Goal: Check status: Check status

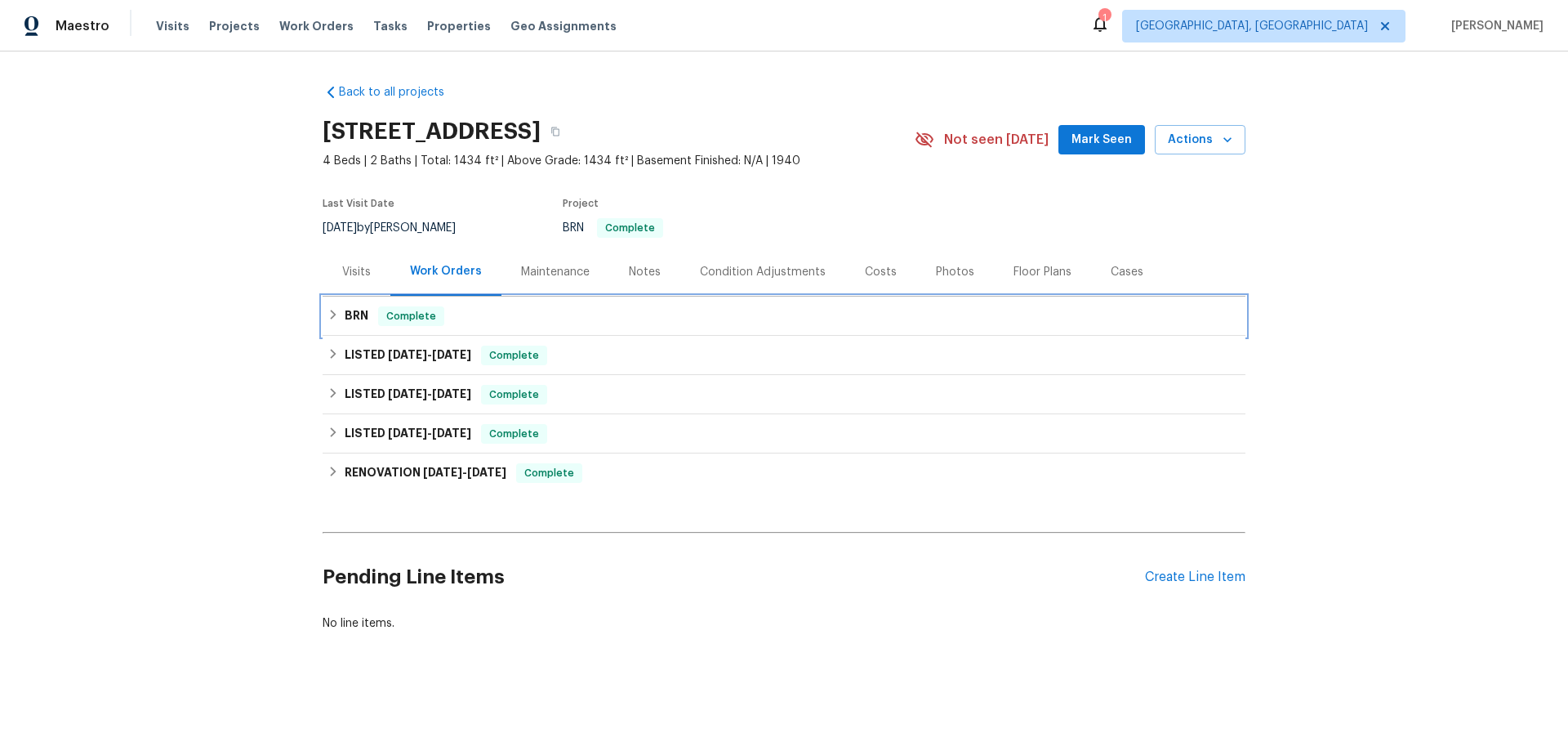
click at [333, 315] on icon at bounding box center [334, 314] width 6 height 10
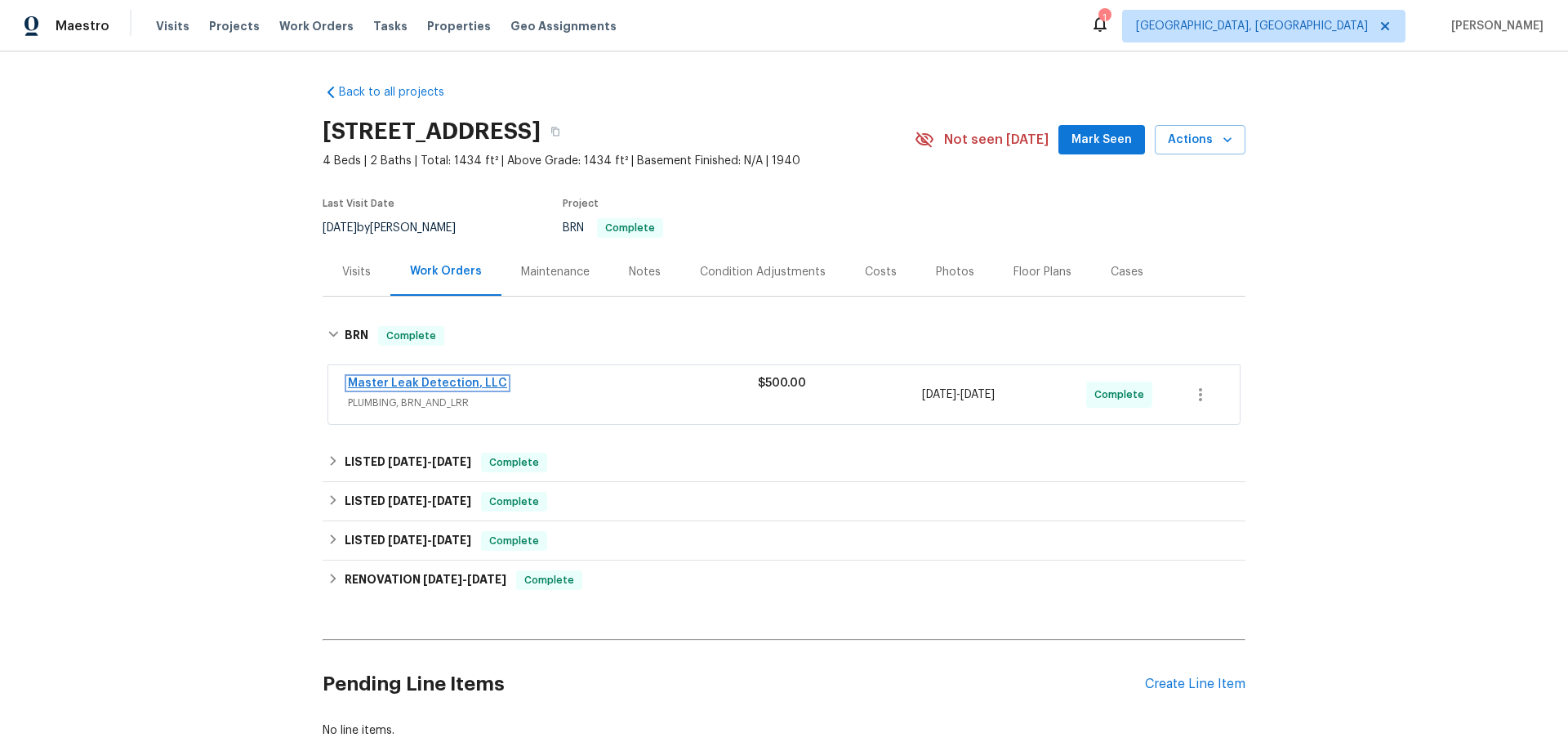
click at [487, 378] on link "Master Leak Detection, LLC" at bounding box center [427, 384] width 159 height 12
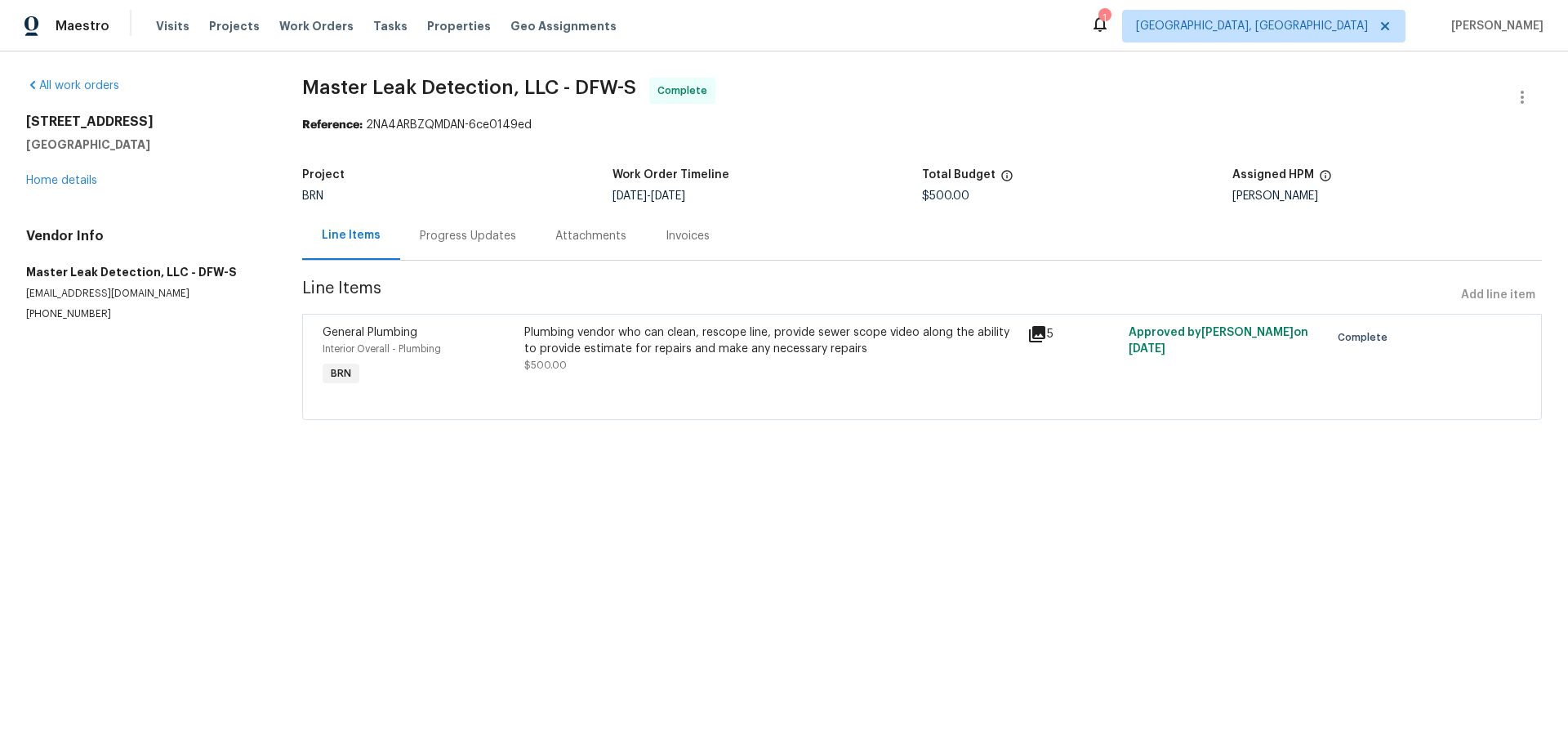
click at [434, 243] on div "Progress Updates" at bounding box center [468, 235] width 97 height 17
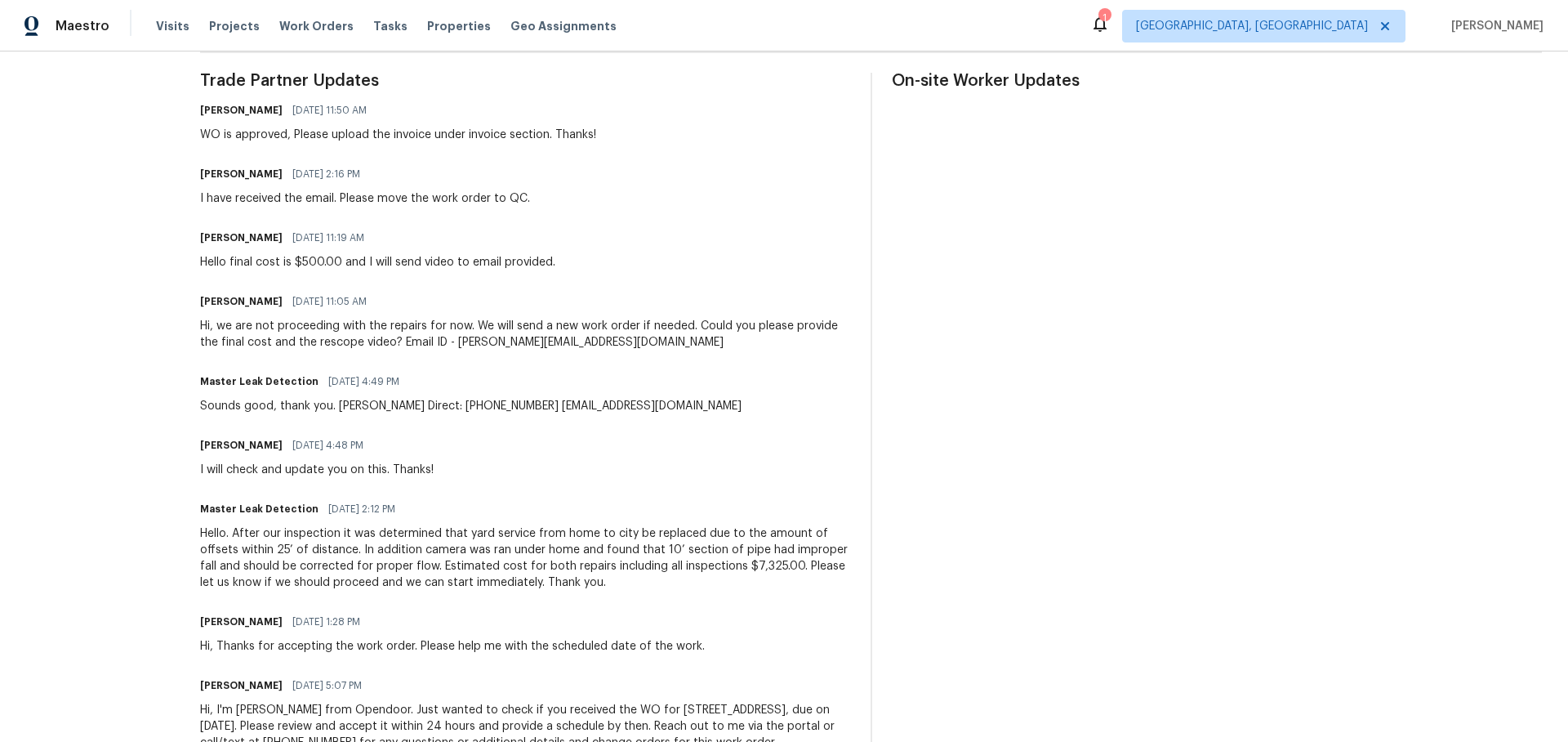
scroll to position [482, 0]
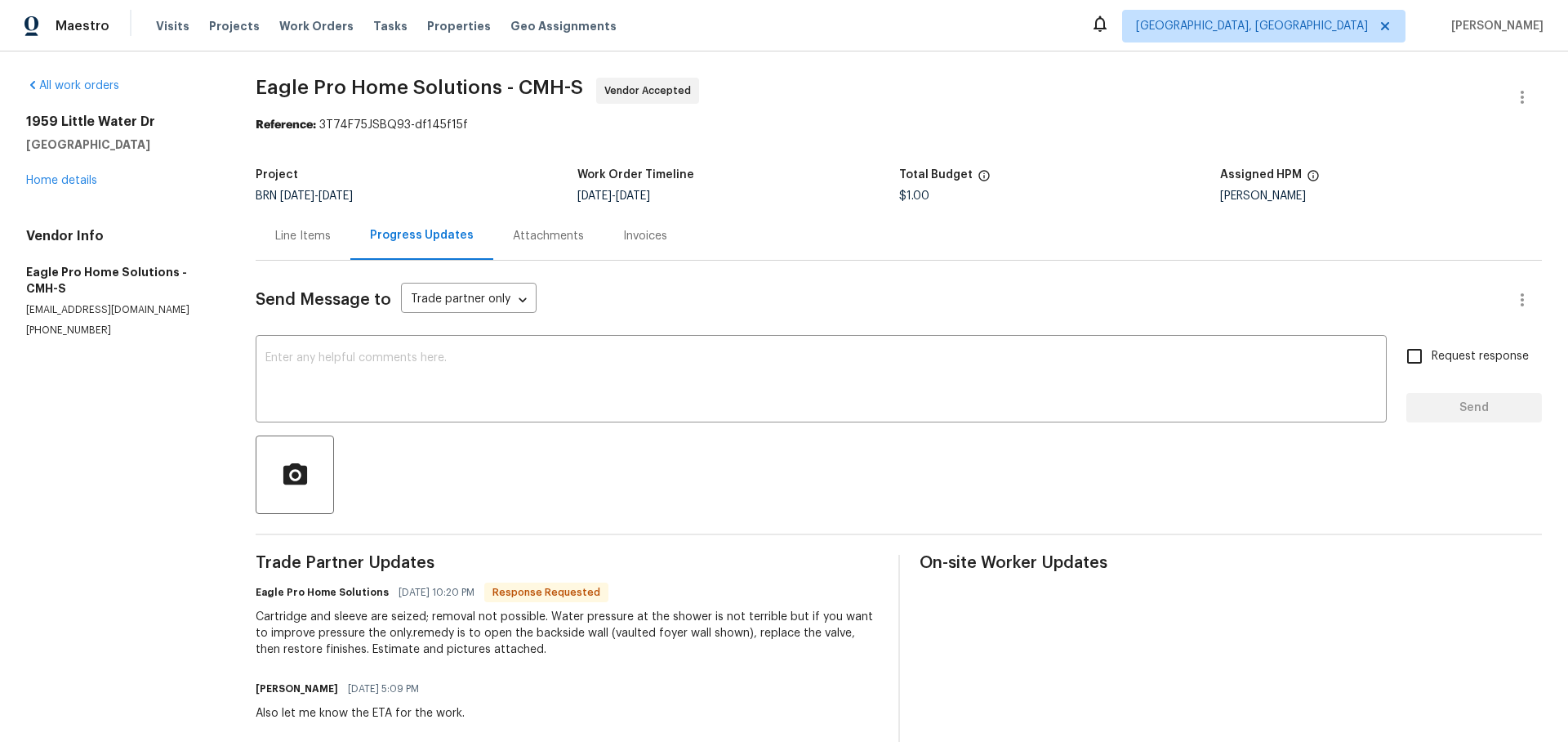
scroll to position [90, 0]
